Goal: Information Seeking & Learning: Check status

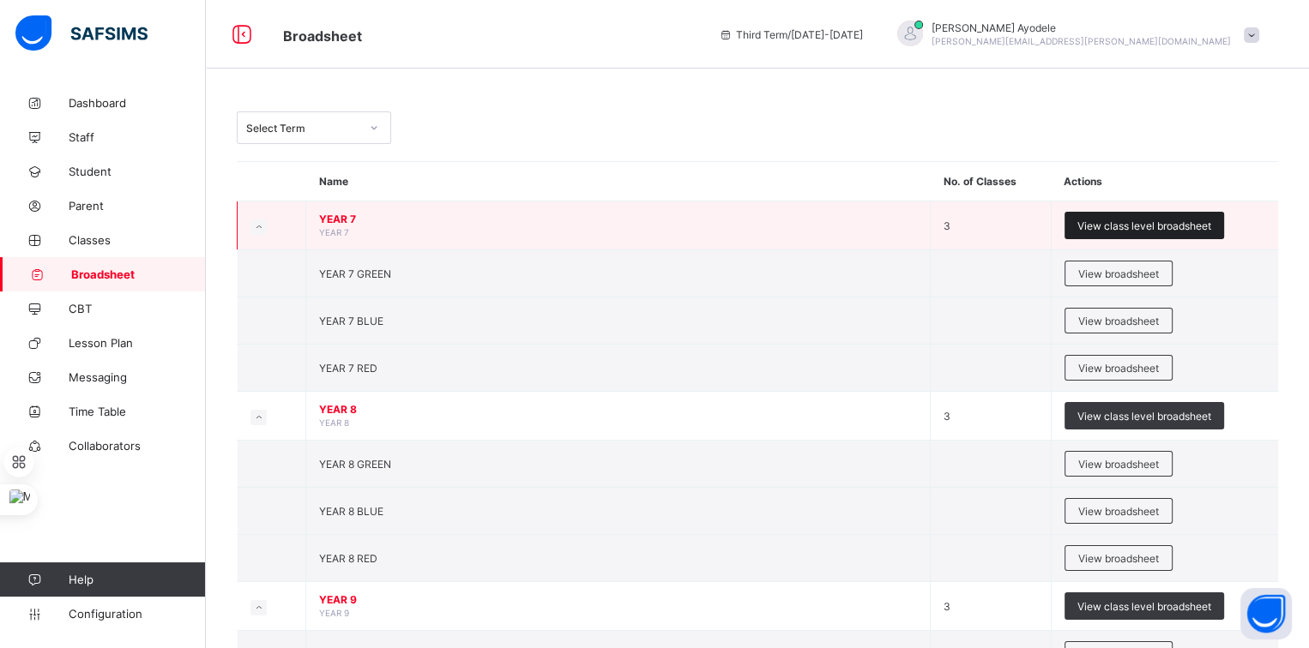
click at [1085, 228] on span "View class level broadsheet" at bounding box center [1144, 226] width 134 height 13
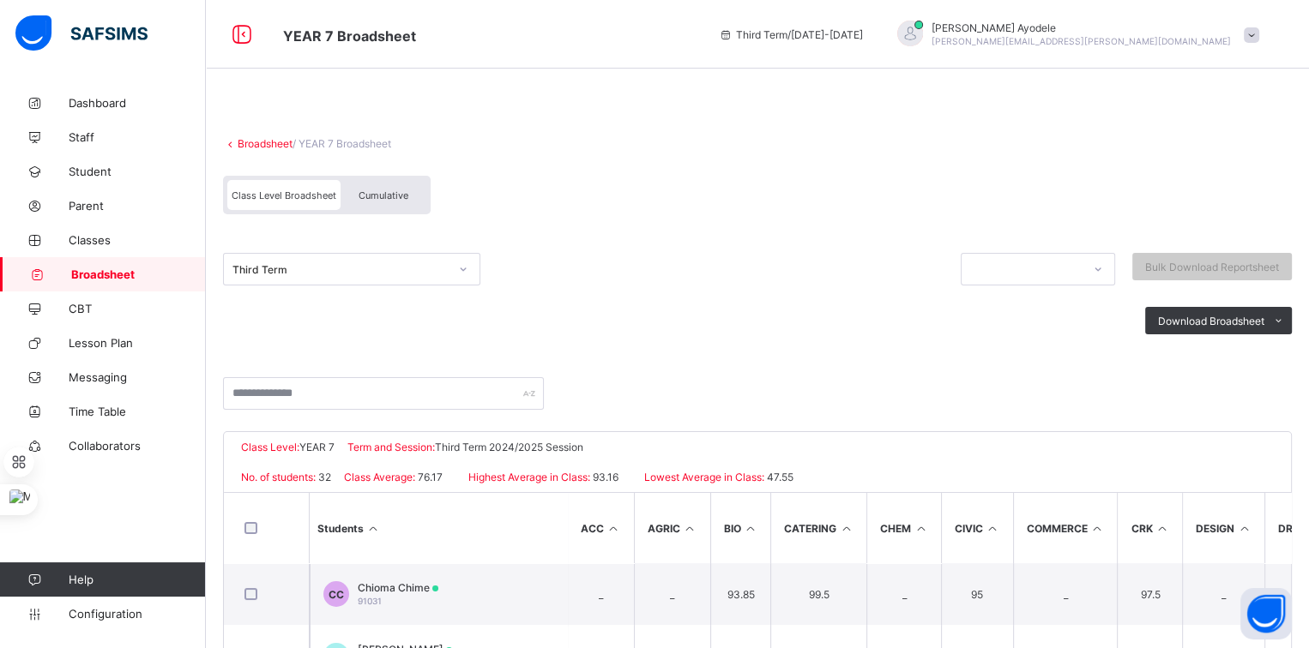
click at [400, 197] on span "Cumulative" at bounding box center [383, 196] width 50 height 12
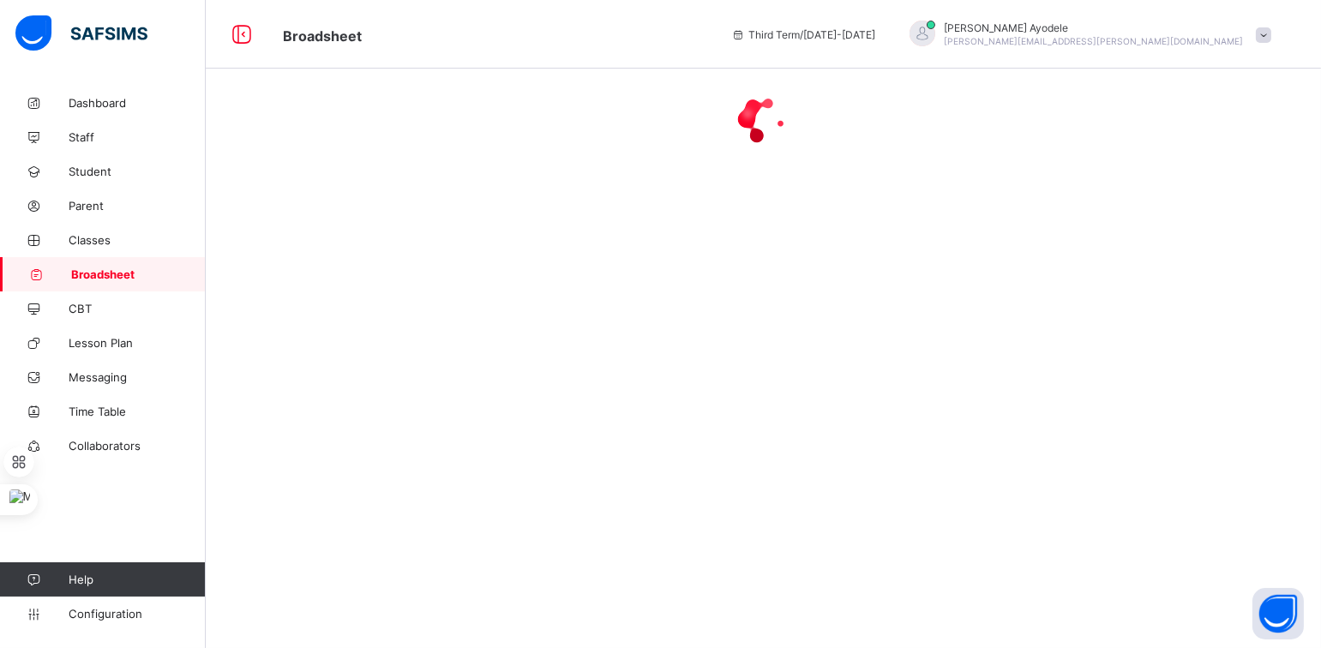
click at [1252, 37] on div "[PERSON_NAME] Ayodele [EMAIL_ADDRESS][PERSON_NAME][DOMAIN_NAME]" at bounding box center [1087, 35] width 388 height 28
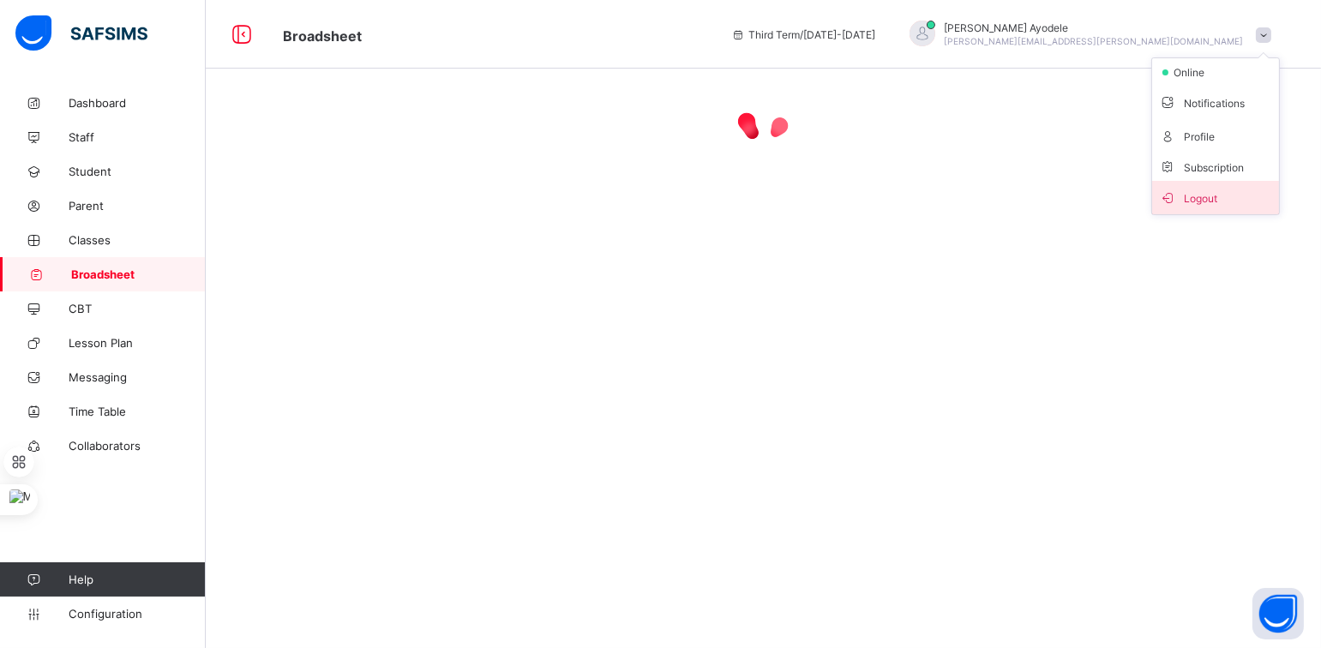
click at [1189, 189] on span "Logout" at bounding box center [1215, 198] width 113 height 20
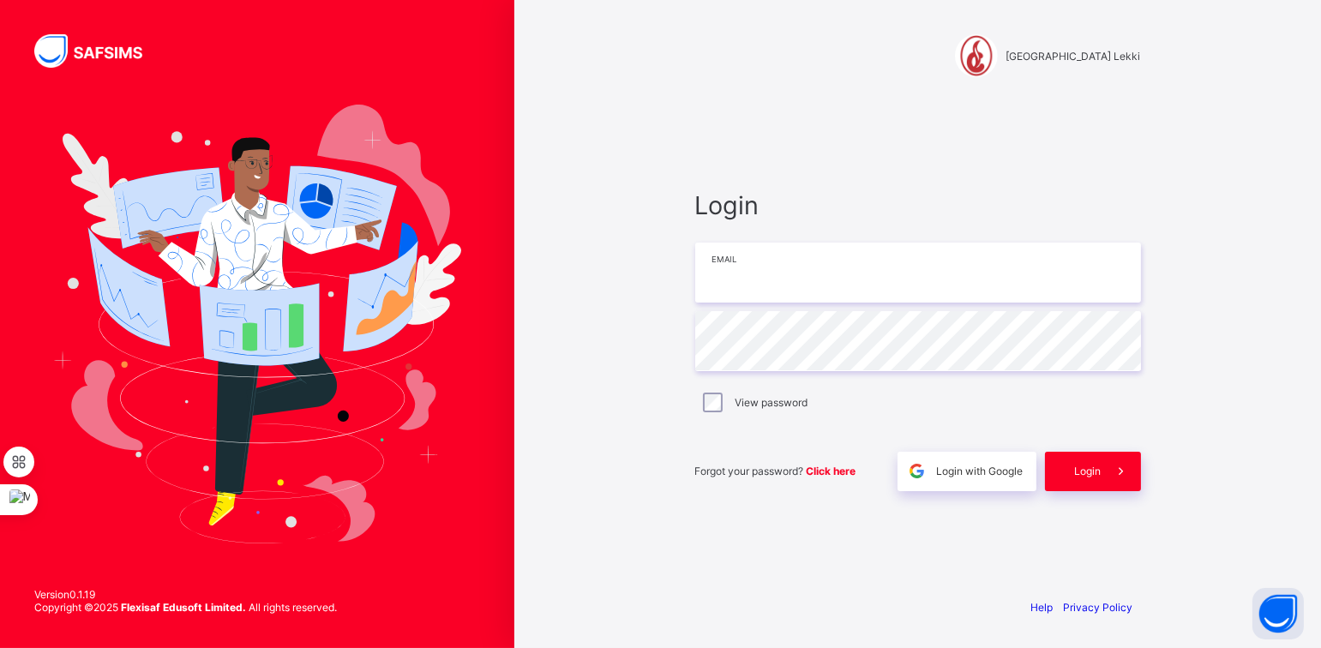
click at [767, 272] on input "email" at bounding box center [918, 273] width 446 height 60
type input "**********"
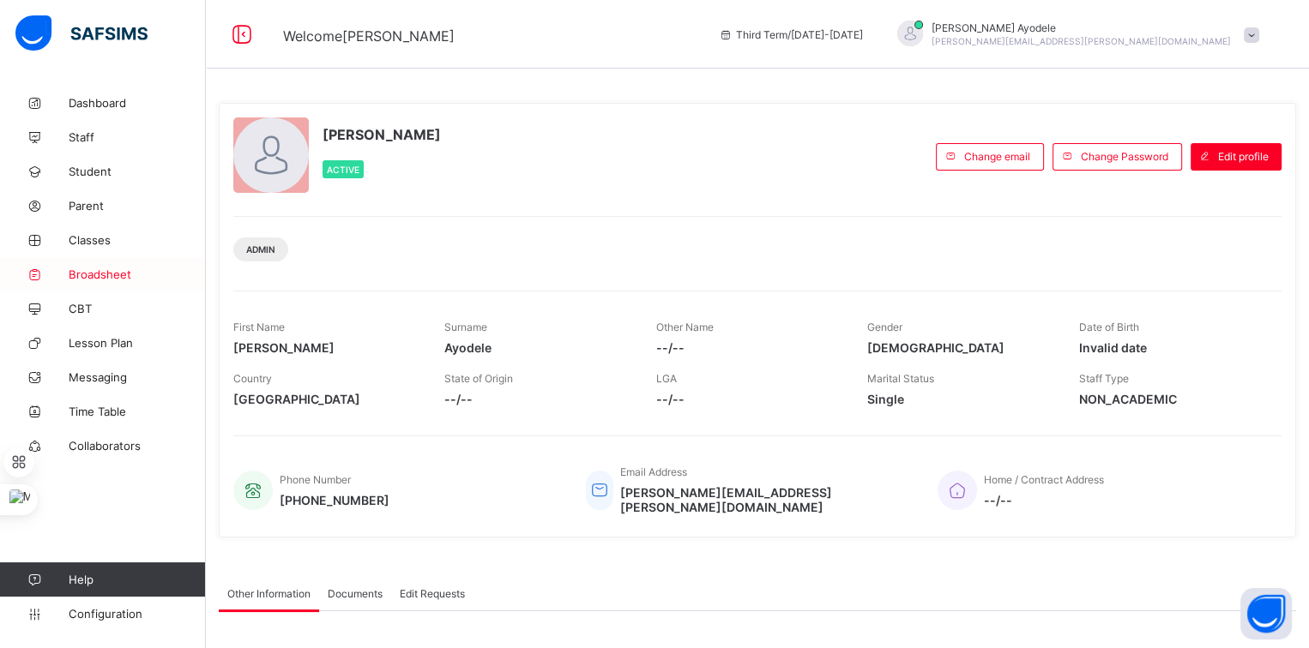
click at [104, 281] on link "Broadsheet" at bounding box center [103, 274] width 206 height 34
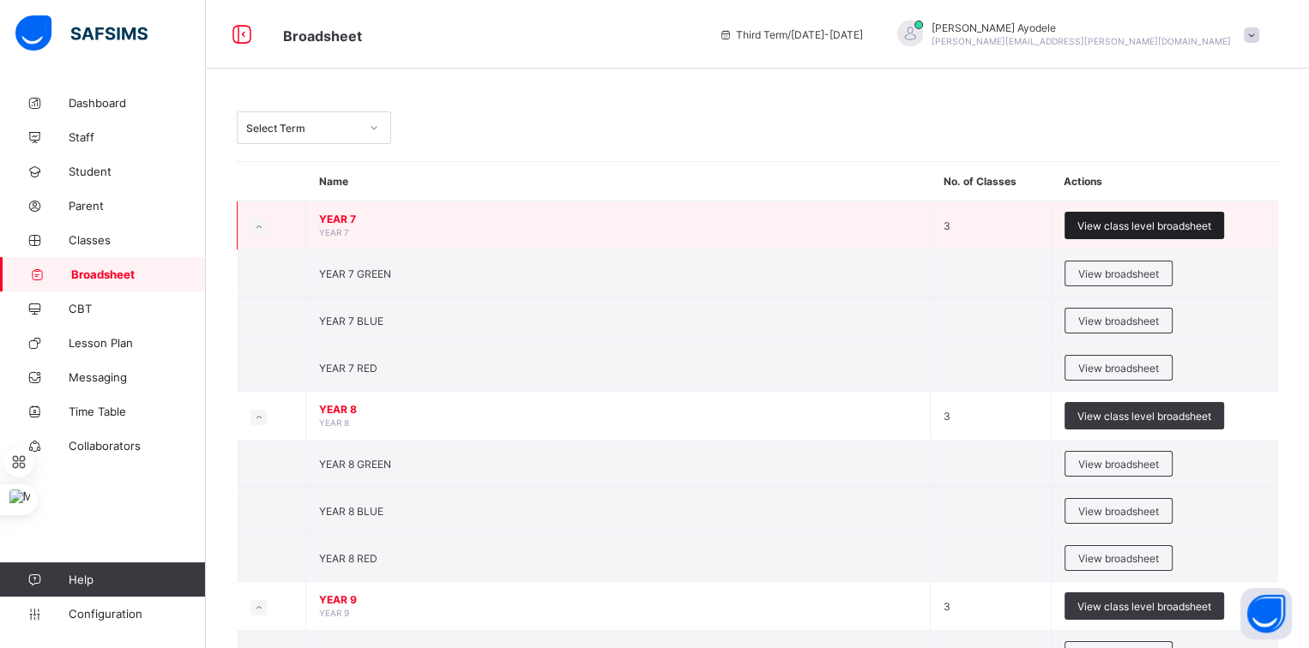
click at [1078, 221] on div "View class level broadsheet" at bounding box center [1143, 225] width 159 height 27
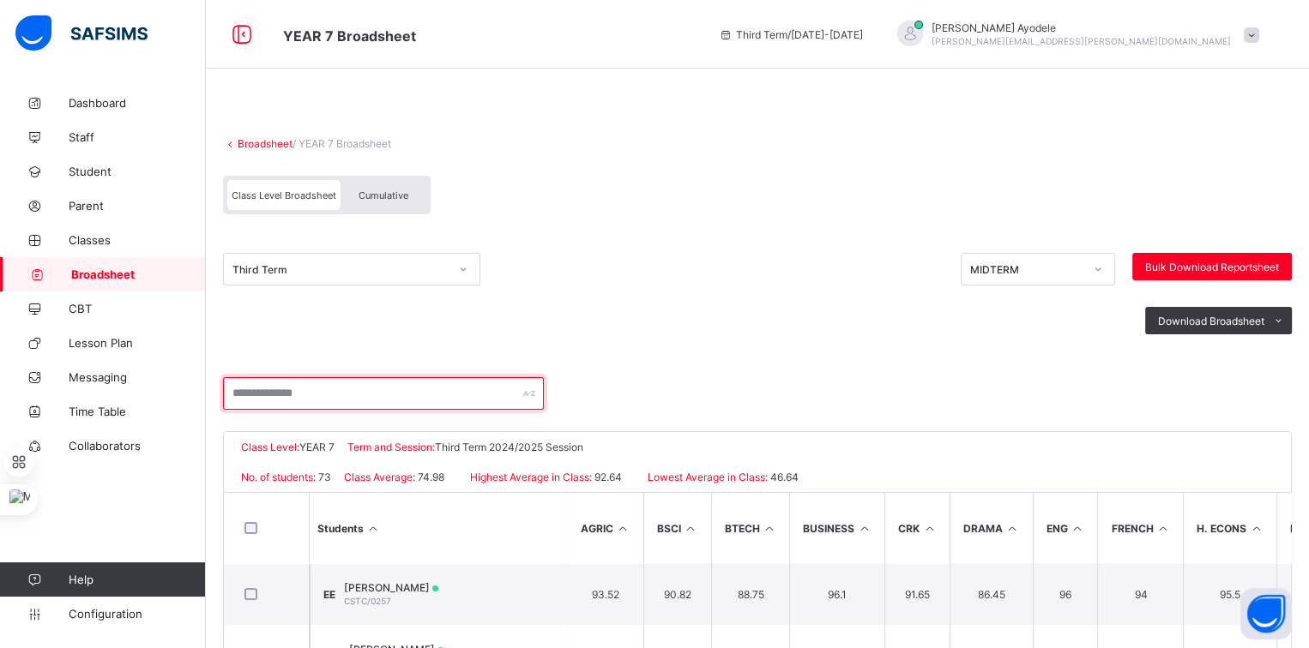
drag, startPoint x: 504, startPoint y: 398, endPoint x: 371, endPoint y: 194, distance: 243.6
click at [371, 194] on div "Broadsheet / YEAR 7 Broadsheet Class Level Broadsheet Cumulative Third Term MID…" at bounding box center [757, 521] width 1103 height 870
click at [400, 204] on div "Cumulative" at bounding box center [383, 195] width 86 height 30
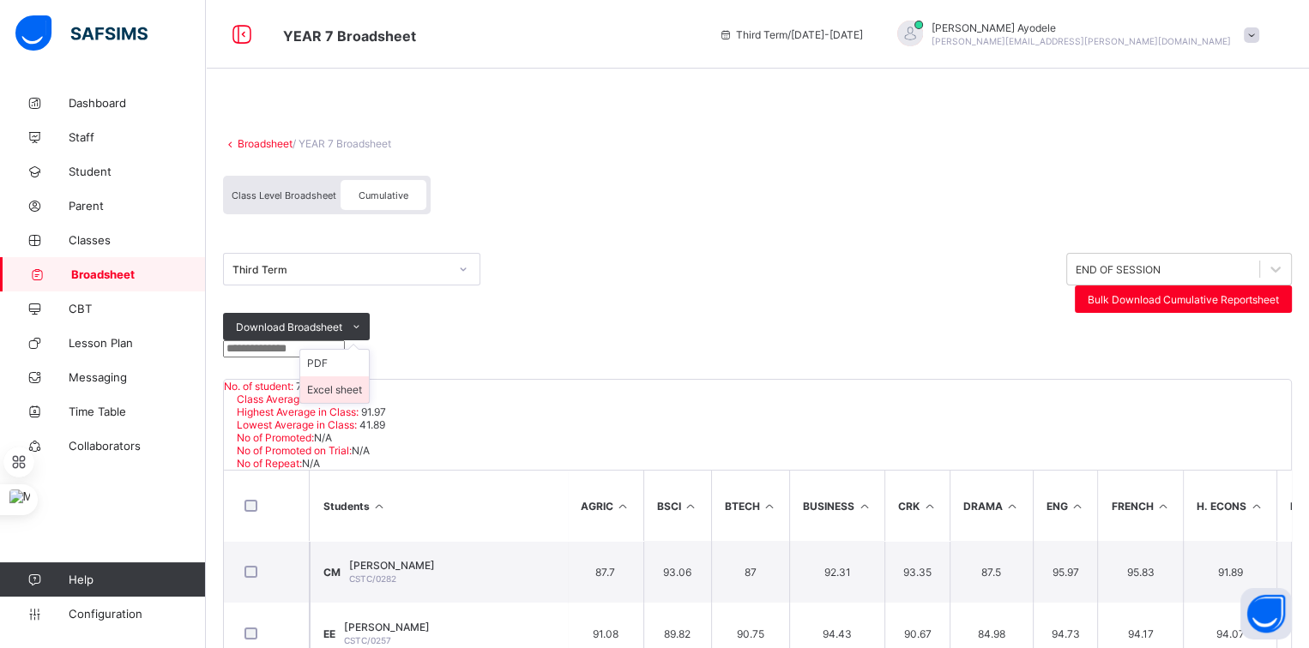
click at [369, 376] on li "Excel sheet" at bounding box center [334, 389] width 69 height 27
click at [285, 141] on link "Broadsheet" at bounding box center [265, 143] width 55 height 13
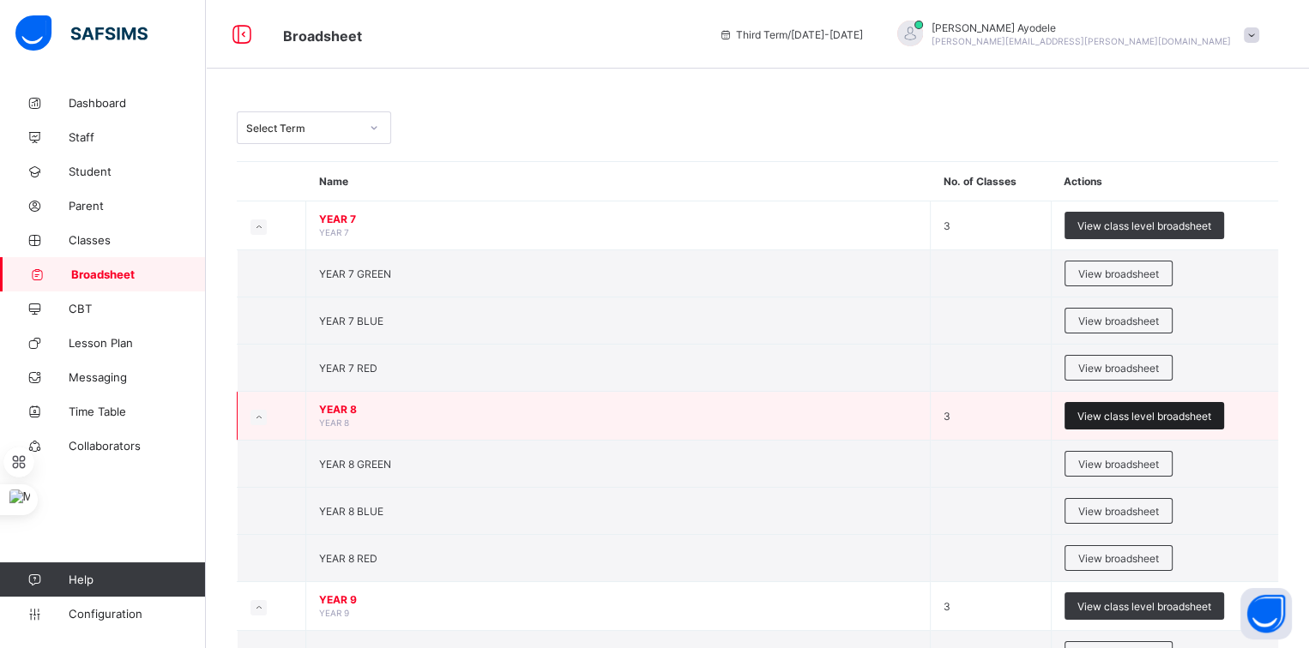
click at [1103, 410] on span "View class level broadsheet" at bounding box center [1144, 416] width 134 height 13
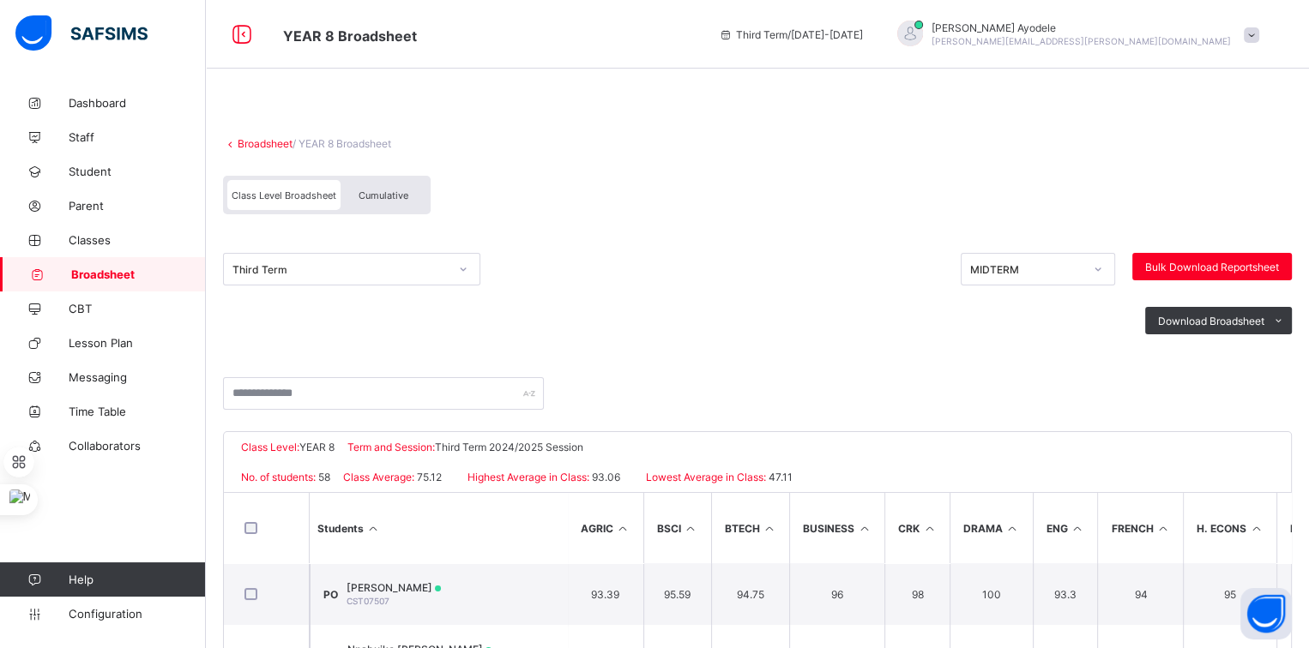
click at [408, 188] on div "Cumulative" at bounding box center [383, 195] width 86 height 30
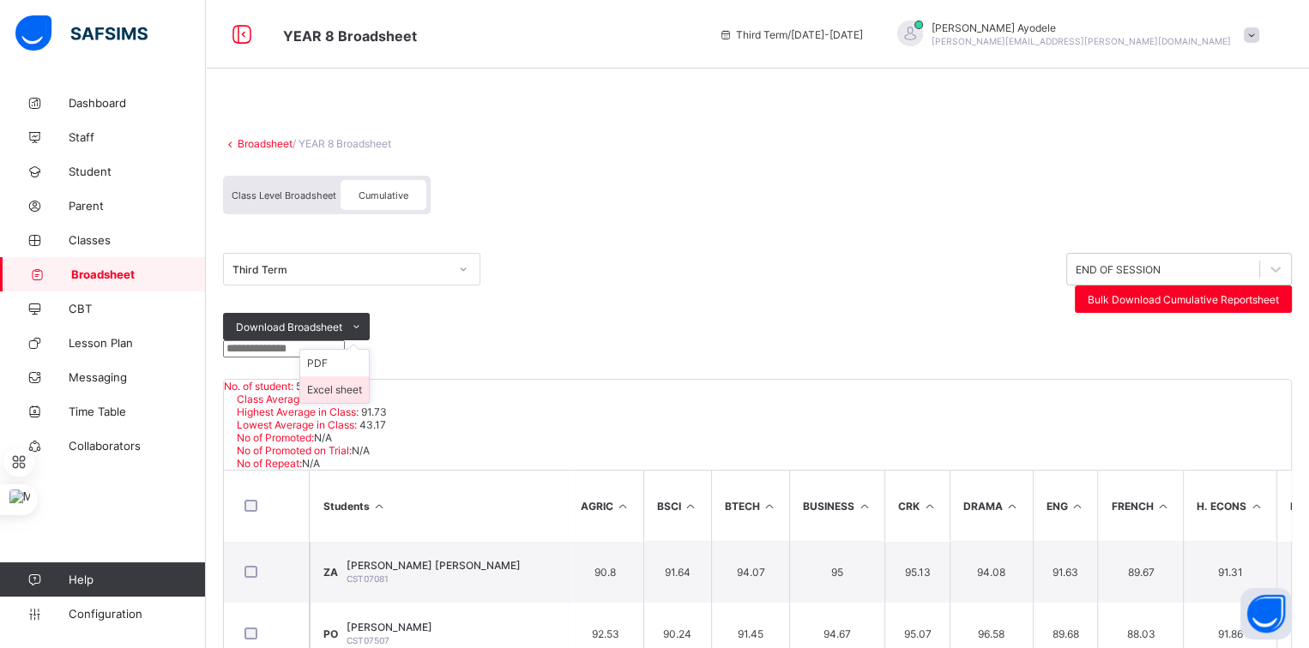
click at [369, 376] on li "Excel sheet" at bounding box center [334, 389] width 69 height 27
click at [274, 142] on link "Broadsheet" at bounding box center [265, 143] width 55 height 13
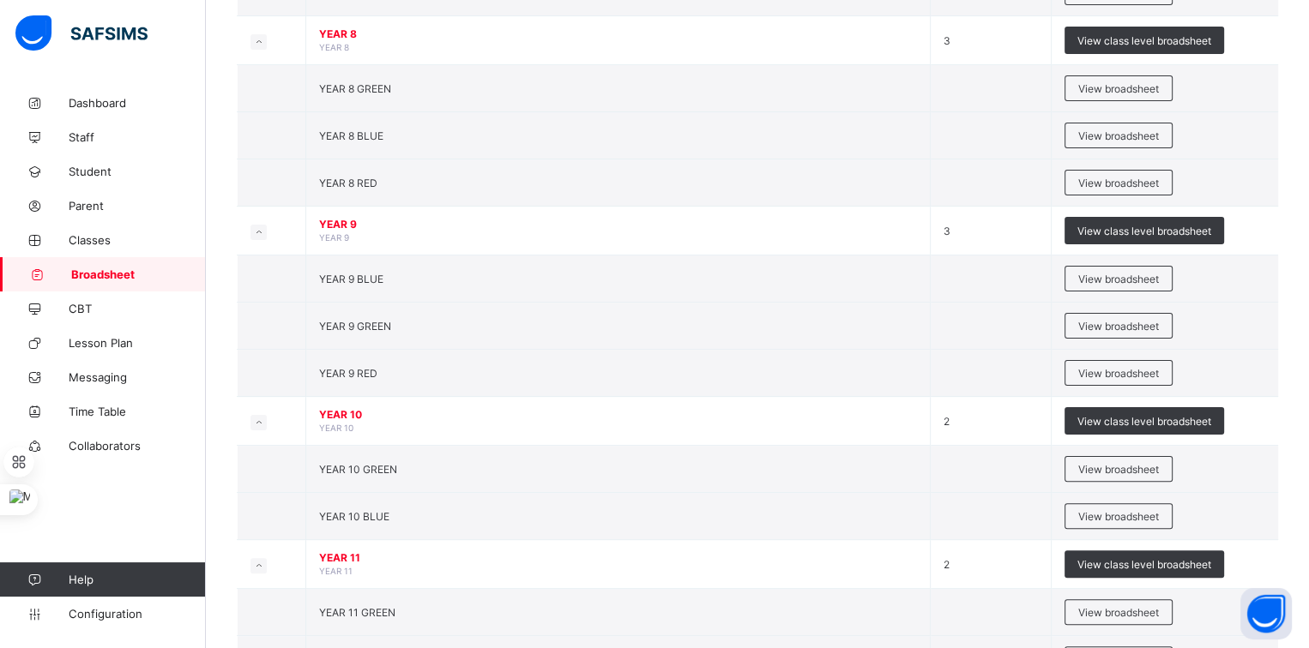
scroll to position [382, 0]
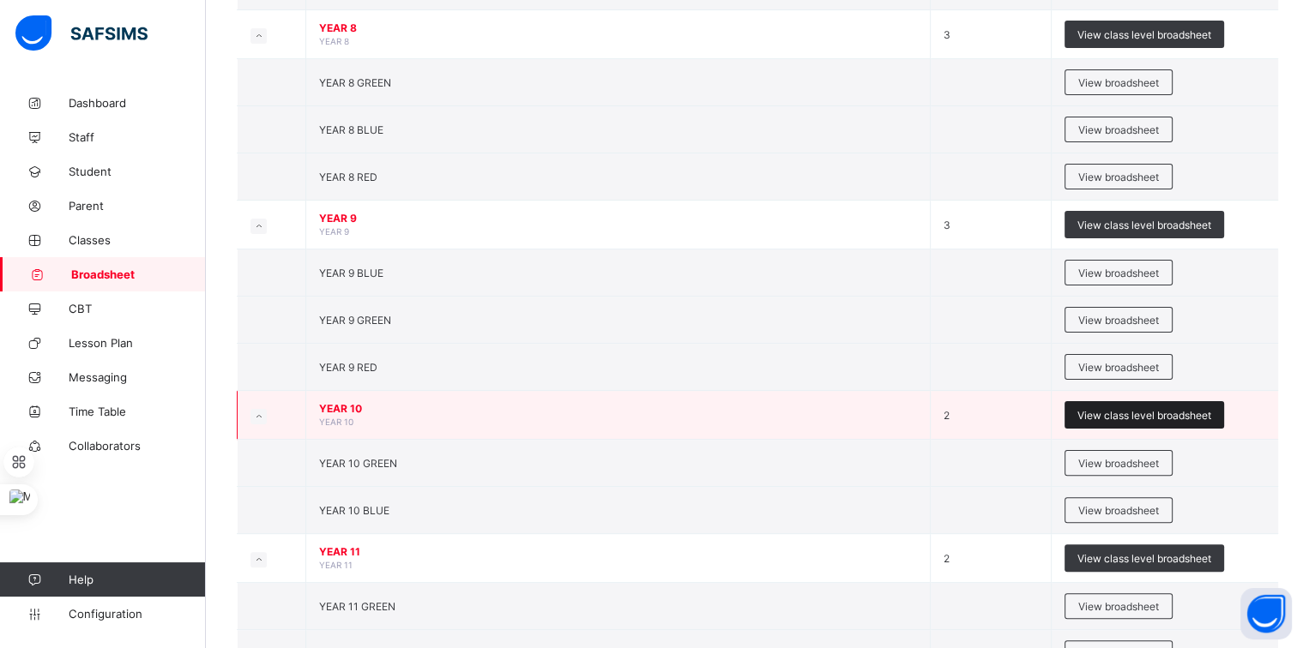
click at [1112, 409] on span "View class level broadsheet" at bounding box center [1144, 415] width 134 height 13
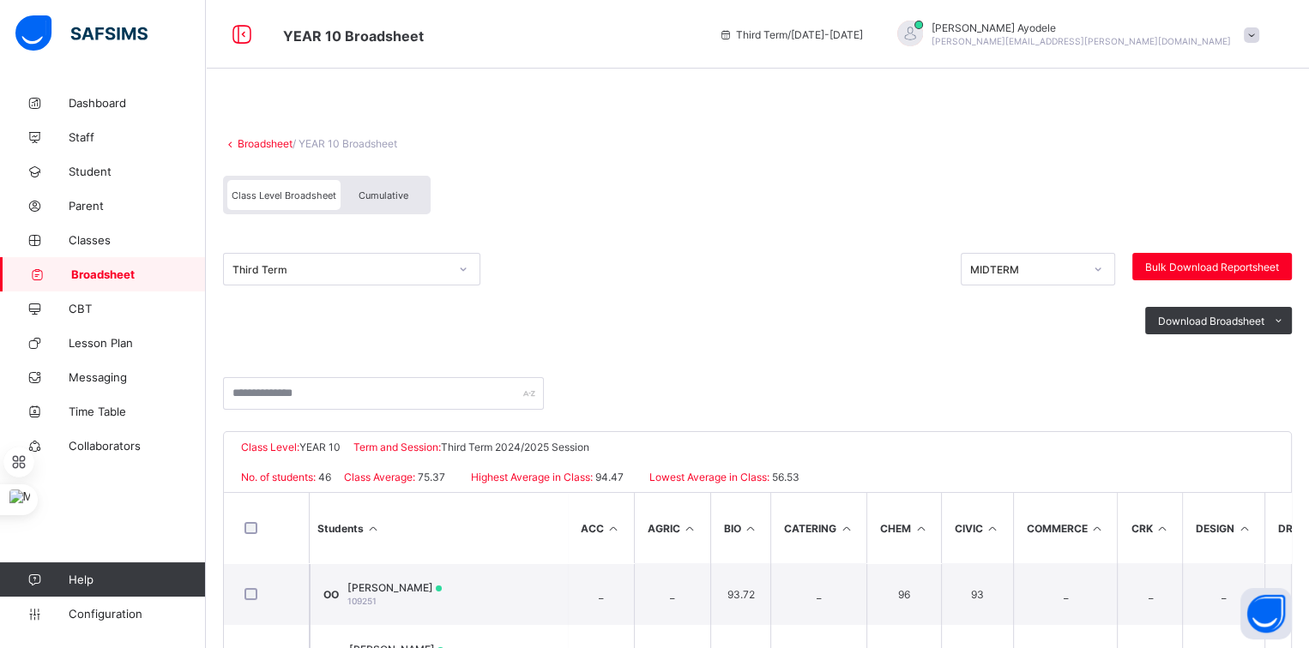
click at [390, 195] on span "Cumulative" at bounding box center [383, 196] width 50 height 12
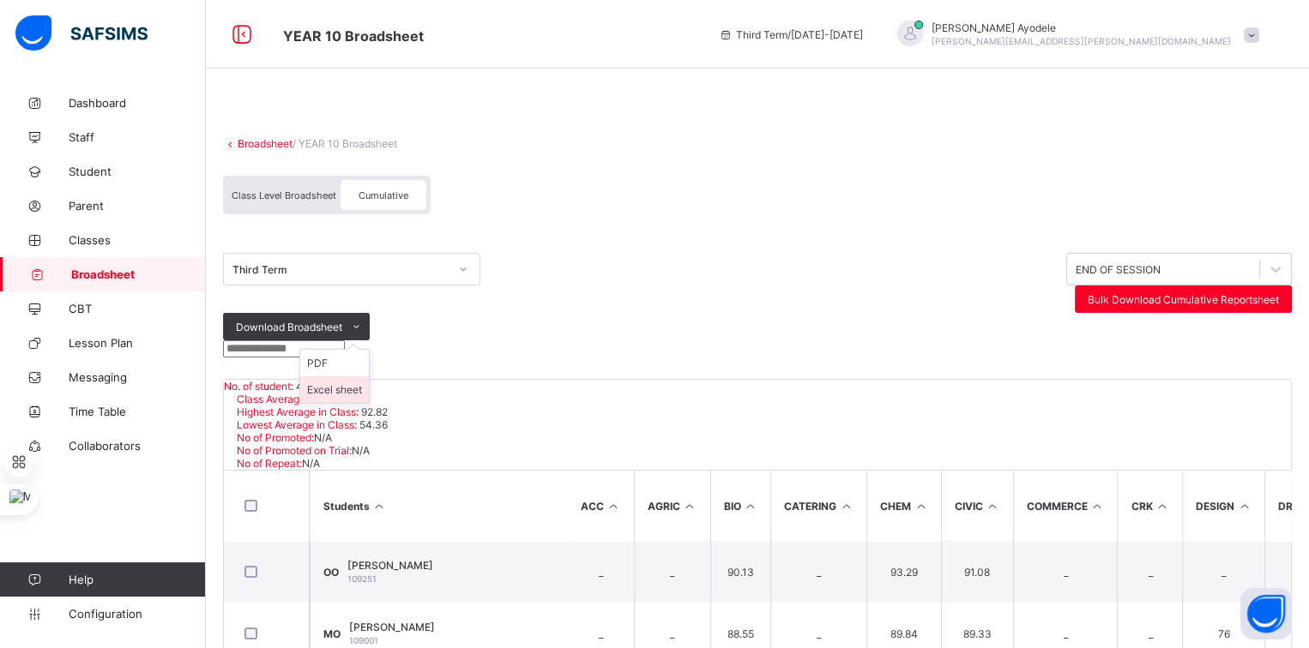
click at [369, 376] on li "Excel sheet" at bounding box center [334, 389] width 69 height 27
click at [254, 143] on link "Broadsheet" at bounding box center [265, 143] width 55 height 13
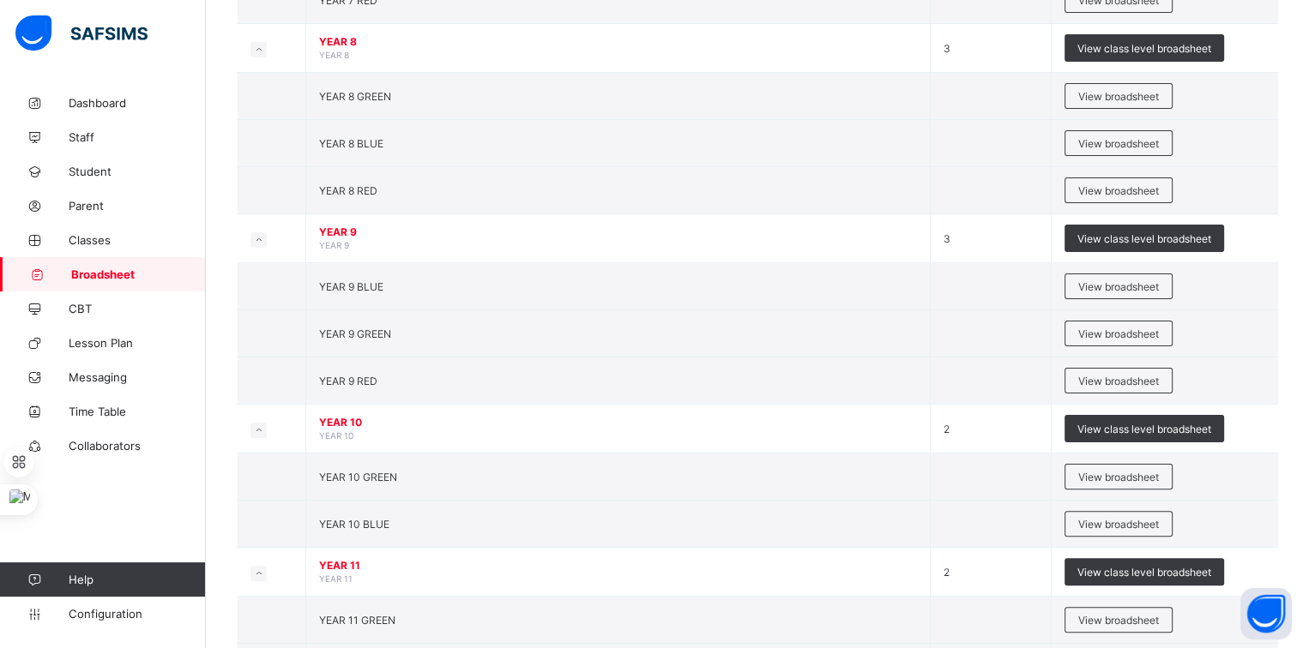
scroll to position [450, 0]
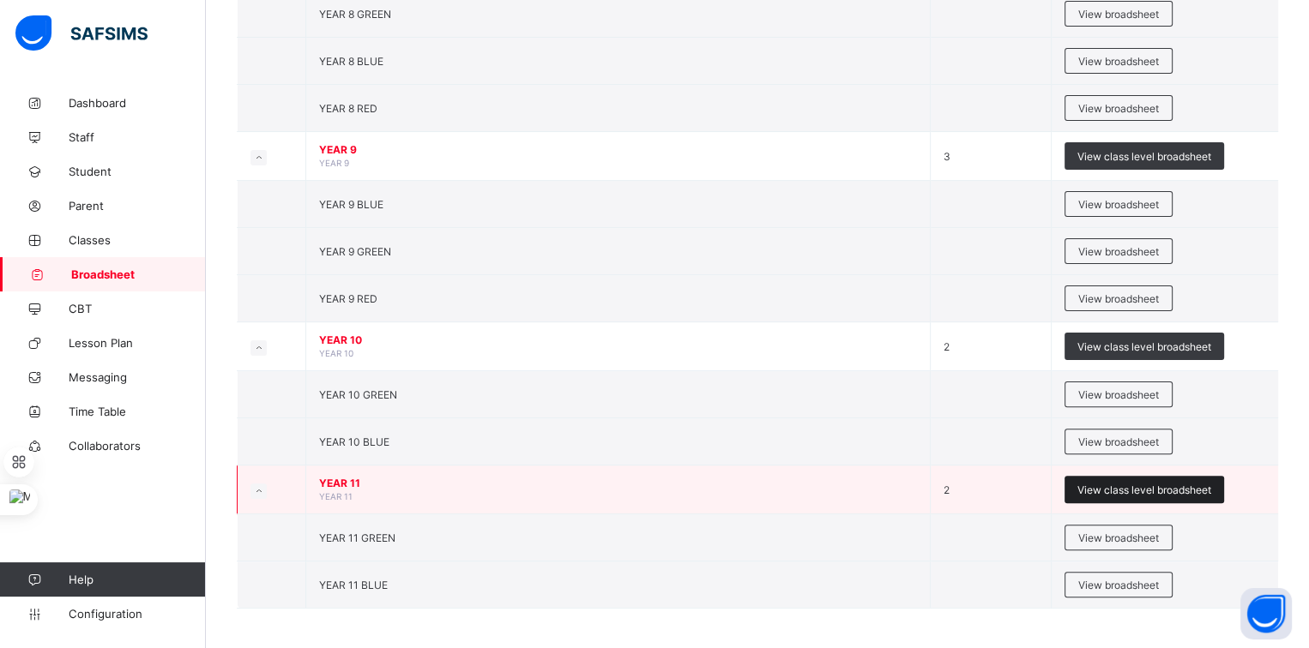
click at [1095, 478] on div "View class level broadsheet" at bounding box center [1143, 489] width 159 height 27
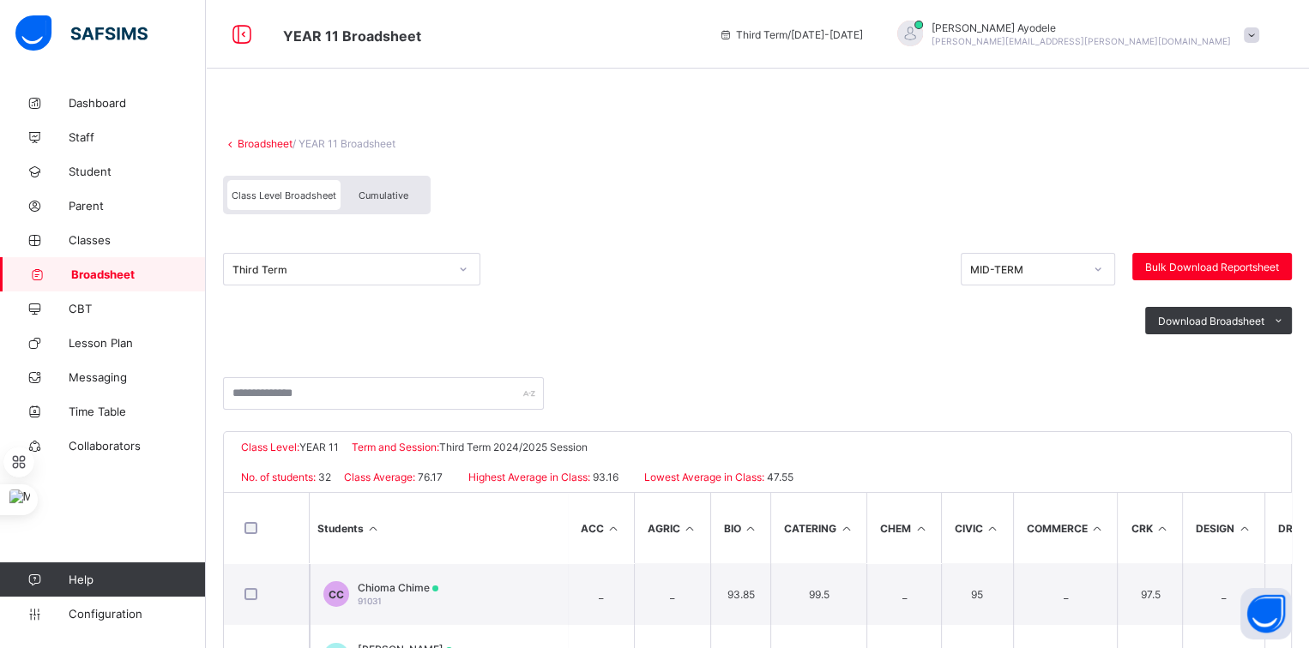
click at [394, 204] on div "Cumulative" at bounding box center [383, 195] width 86 height 30
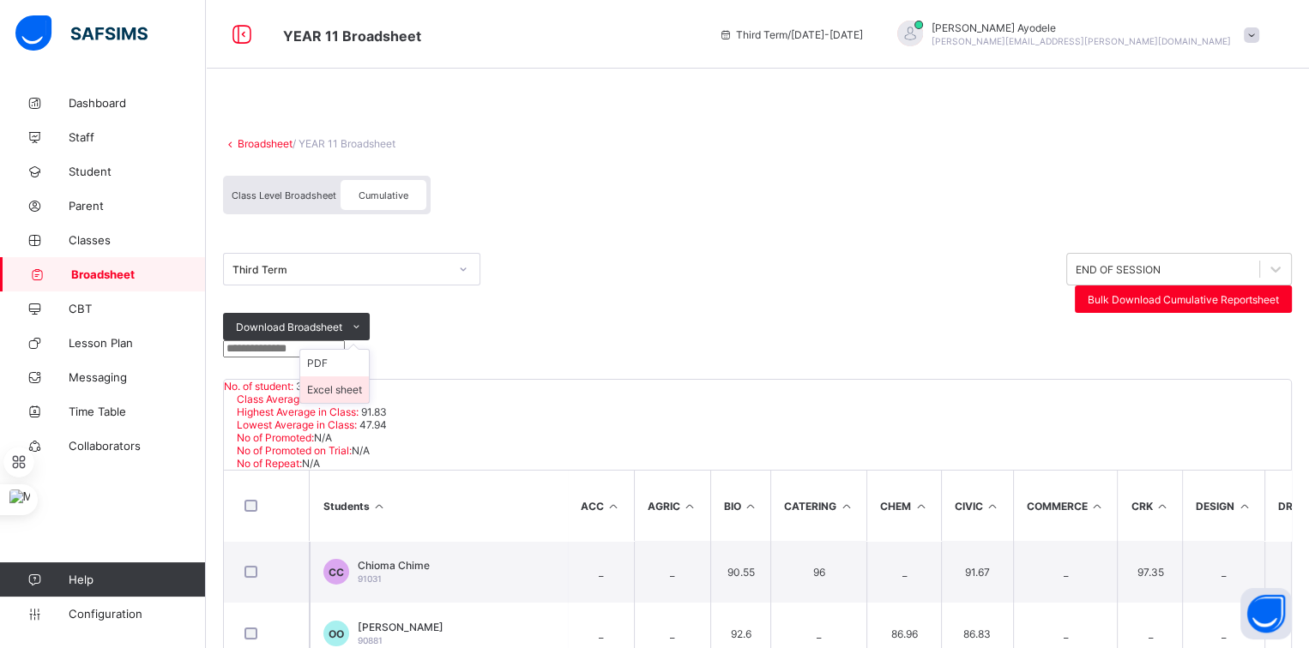
click at [369, 376] on li "Excel sheet" at bounding box center [334, 389] width 69 height 27
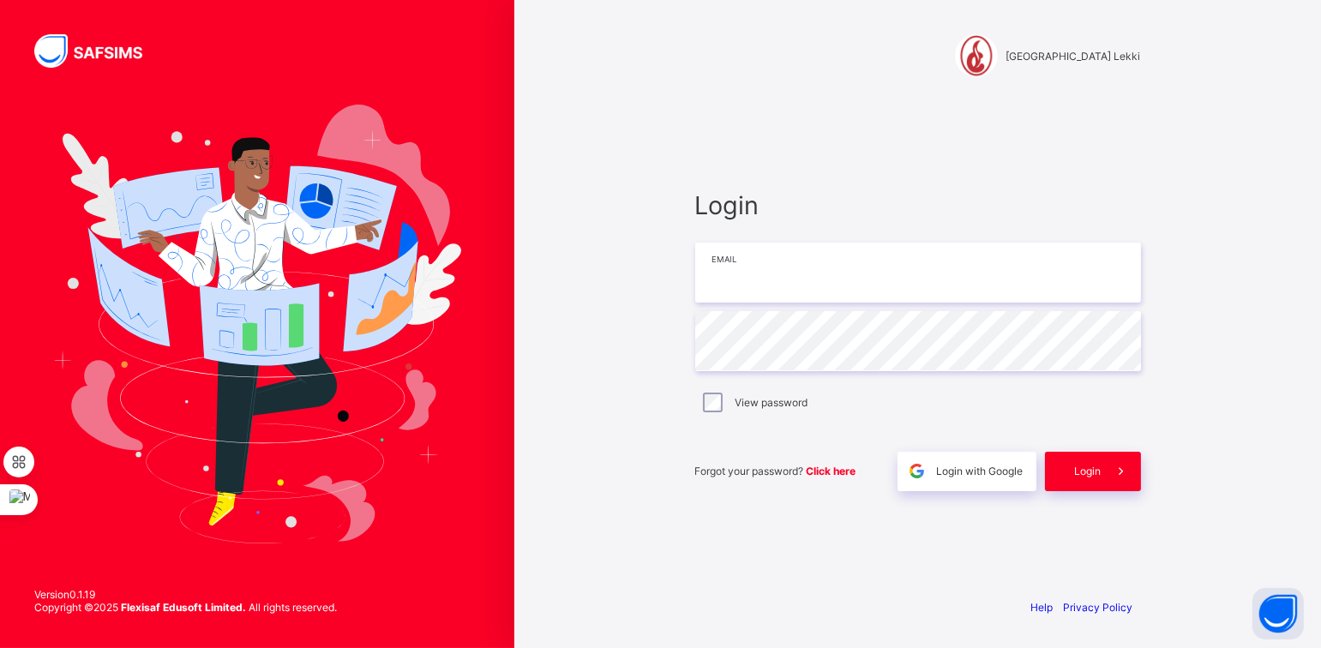
click at [762, 252] on input "email" at bounding box center [918, 273] width 446 height 60
type input "**********"
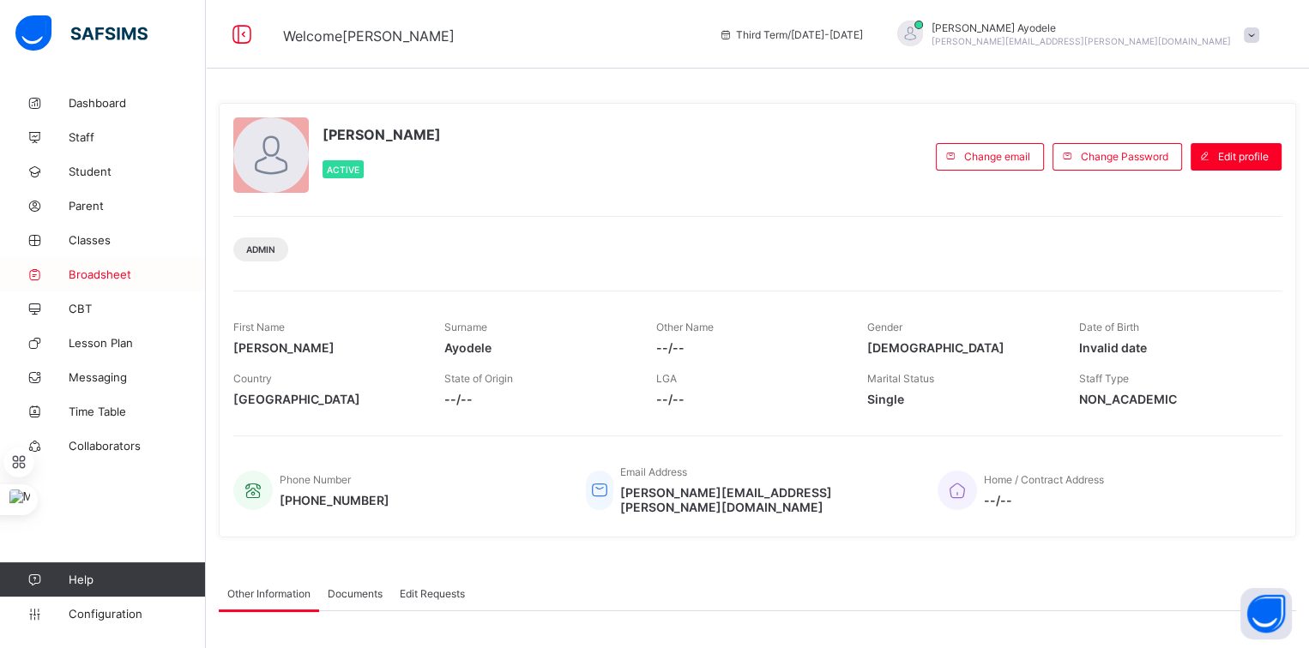
click at [176, 274] on span "Broadsheet" at bounding box center [137, 275] width 137 height 14
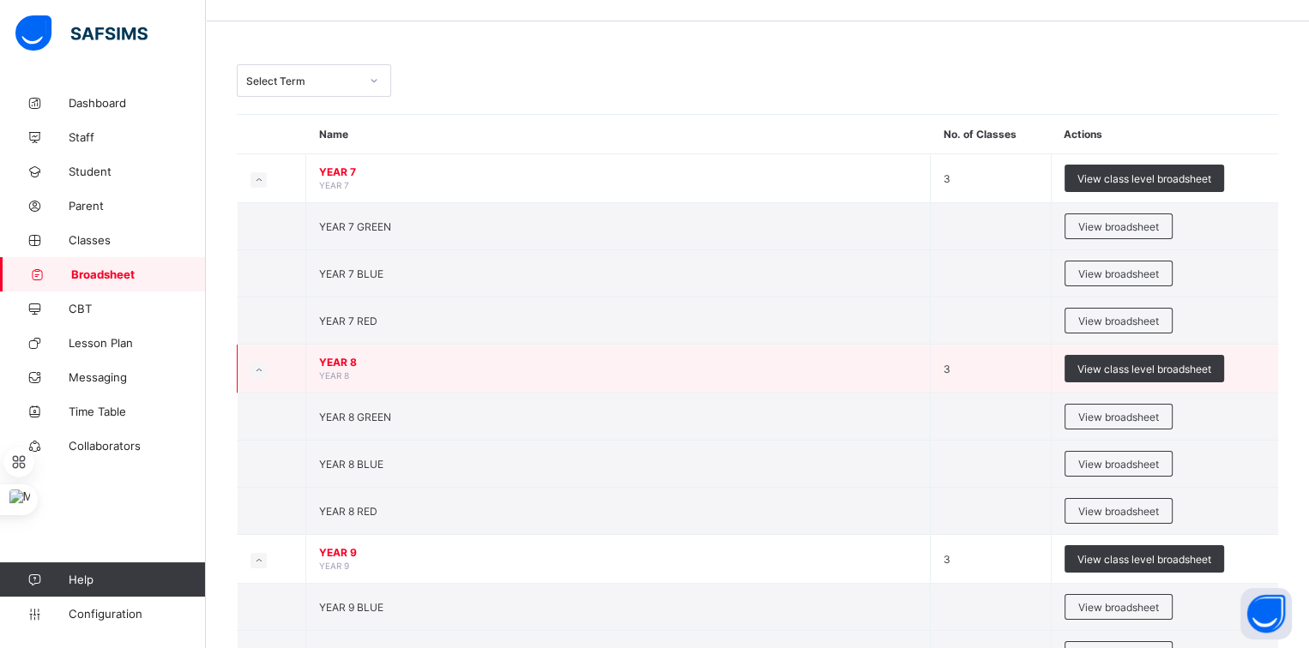
scroll to position [46, 0]
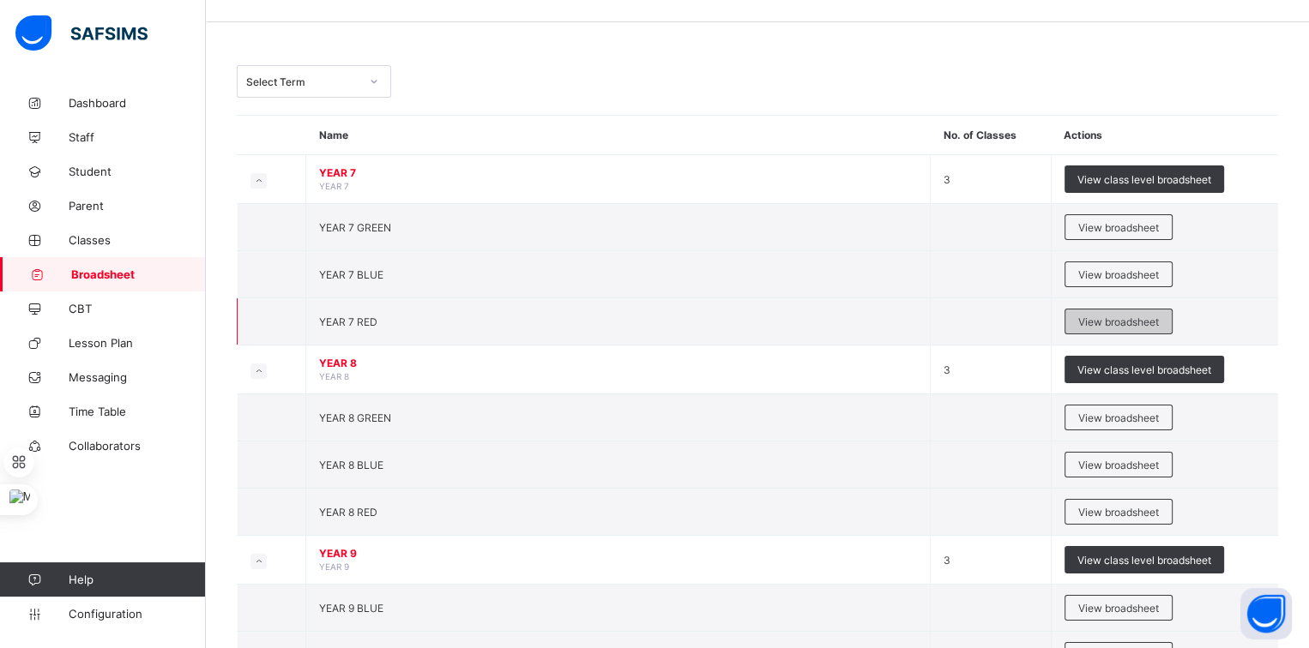
click at [1095, 318] on span "View broadsheet" at bounding box center [1118, 322] width 81 height 13
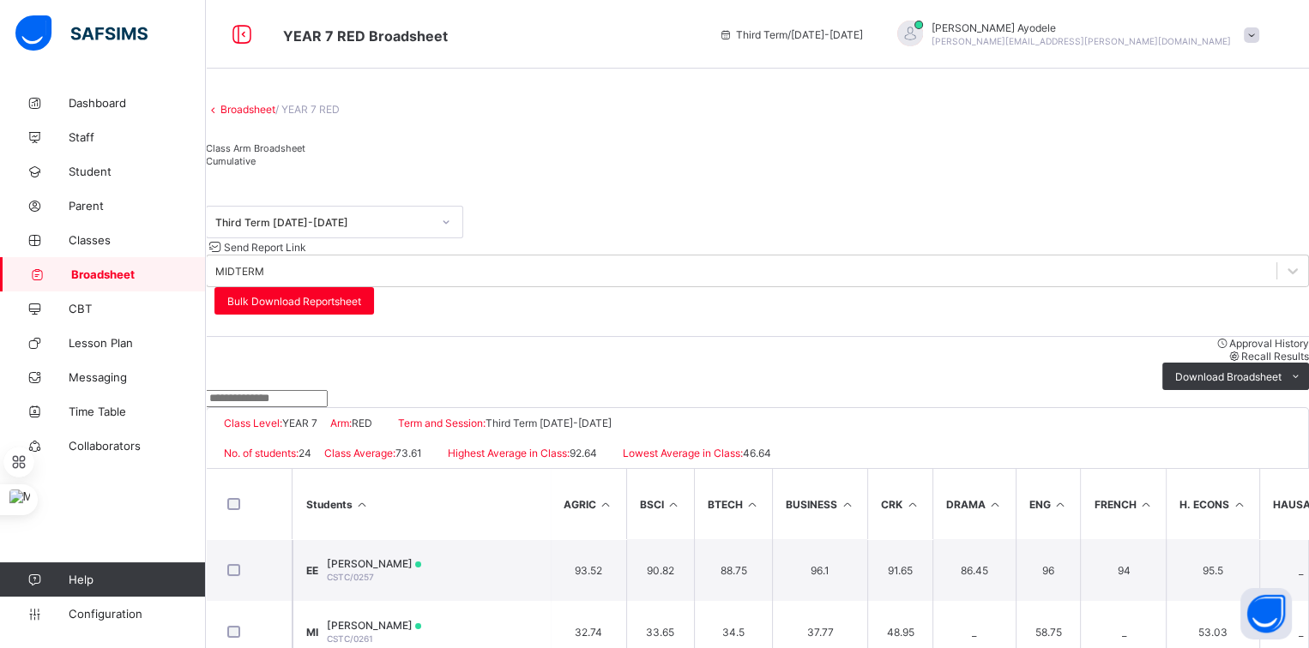
click at [395, 167] on div "Cumulative" at bounding box center [757, 160] width 1103 height 13
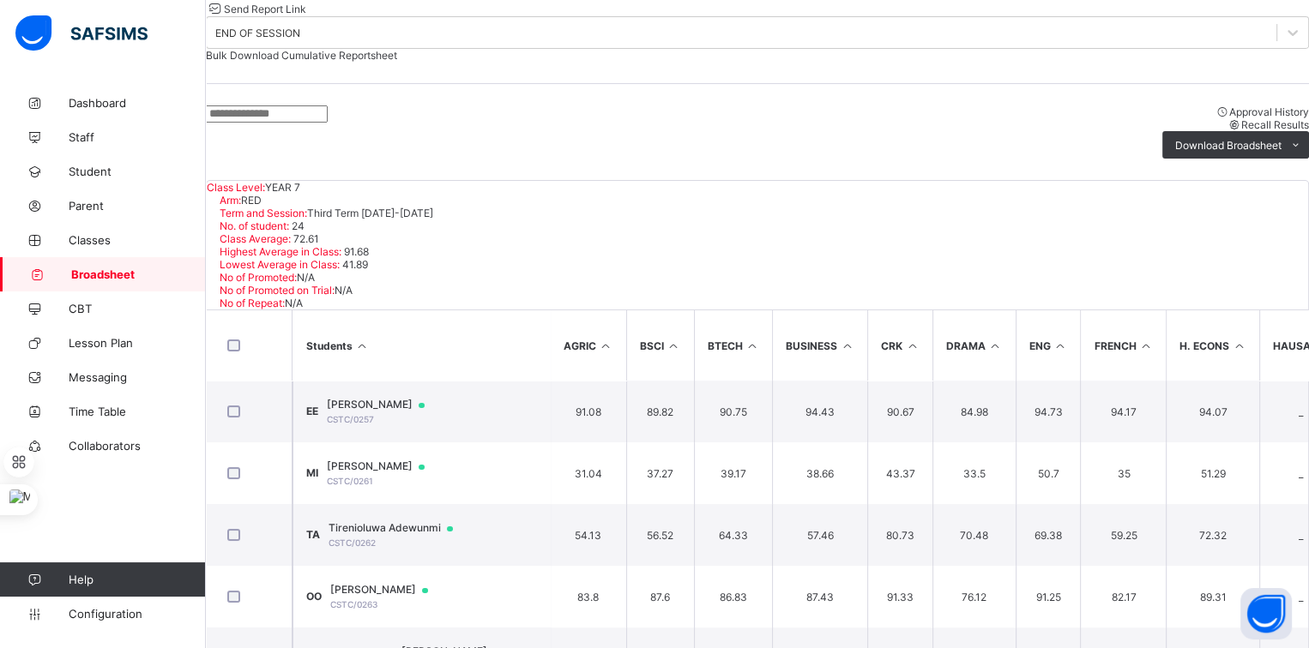
scroll to position [44, 0]
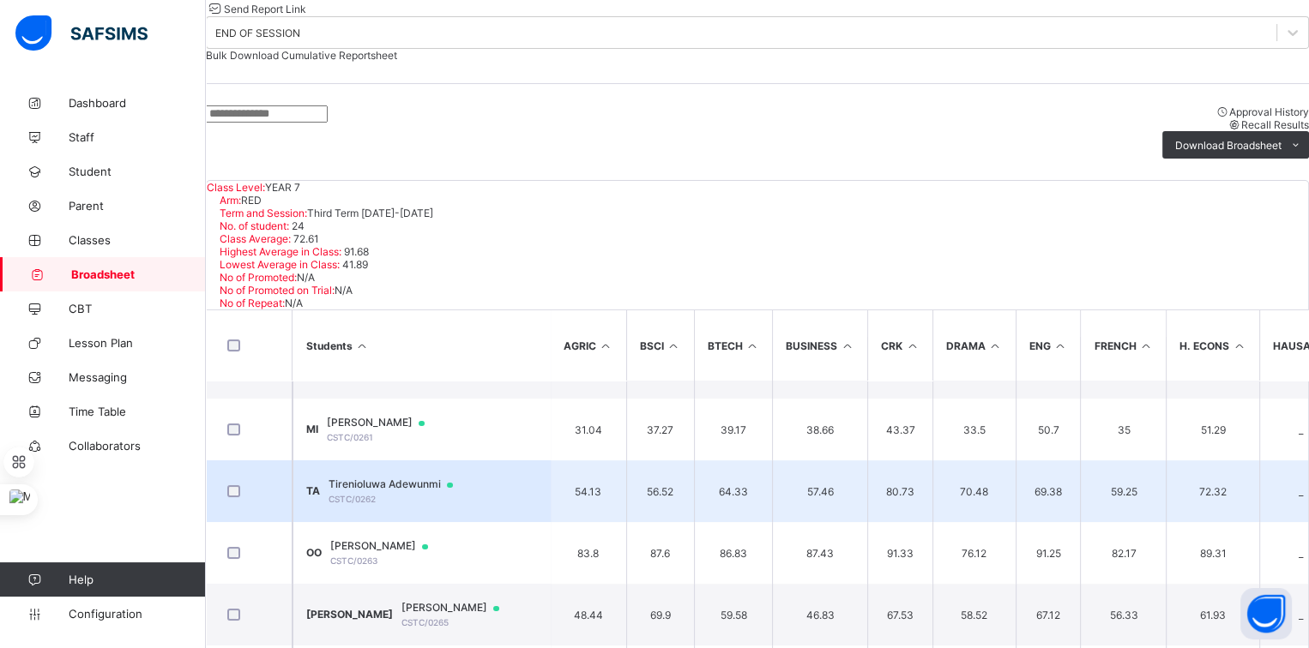
click at [423, 478] on span "Tirenioluwa Adewunmi" at bounding box center [398, 485] width 141 height 14
